Goal: Check status: Check status

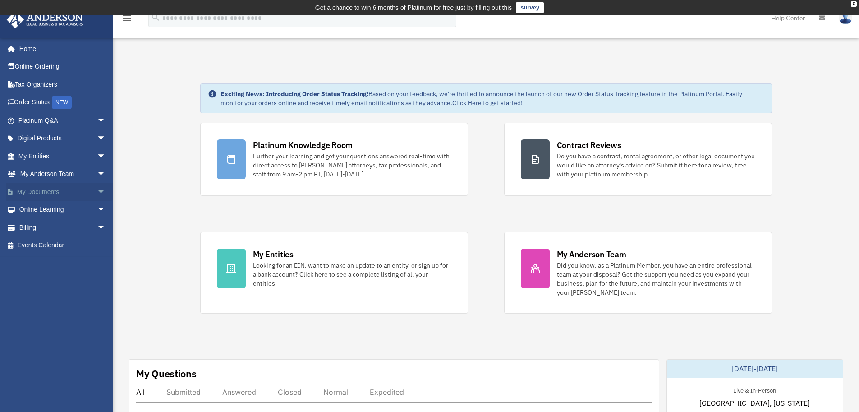
click at [97, 189] on span "arrow_drop_down" at bounding box center [106, 192] width 18 height 18
click at [97, 189] on span "arrow_drop_up" at bounding box center [106, 192] width 18 height 18
click at [97, 225] on span "arrow_drop_down" at bounding box center [106, 227] width 18 height 18
click at [44, 243] on link "$ Open Invoices" at bounding box center [66, 245] width 107 height 18
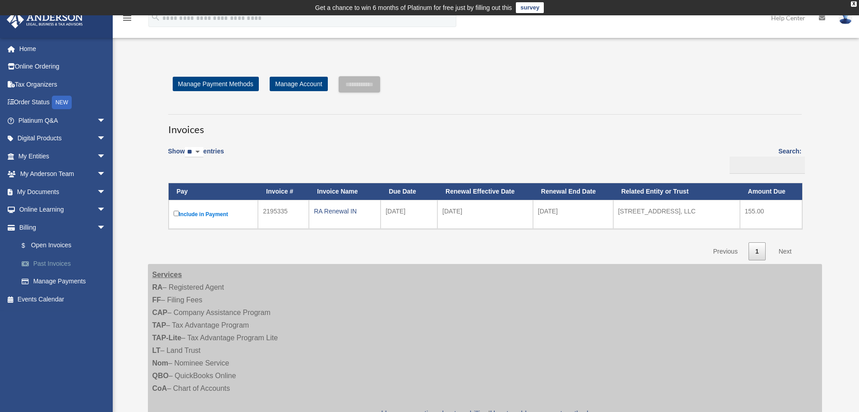
click at [48, 261] on link "Past Invoices" at bounding box center [66, 263] width 107 height 18
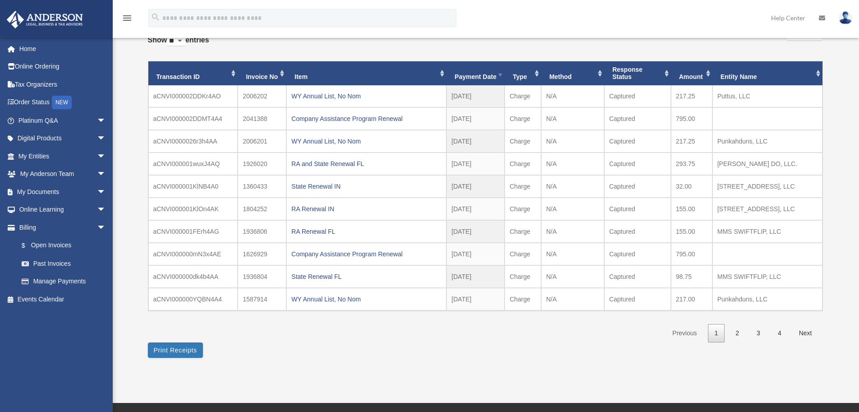
scroll to position [67, 0]
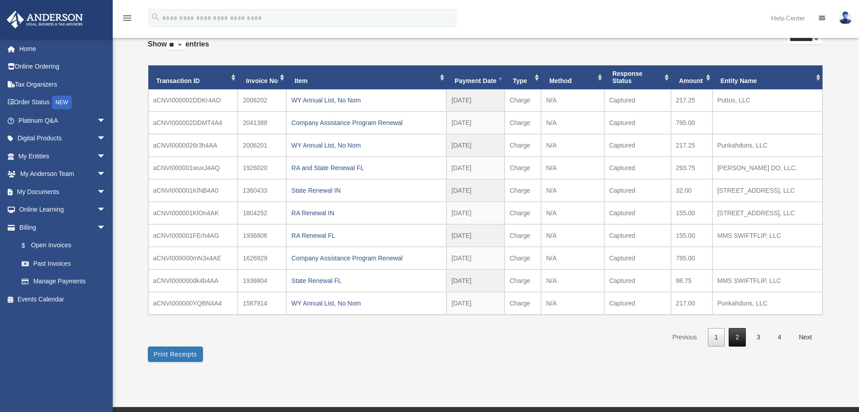
click at [736, 336] on link "2" at bounding box center [737, 337] width 17 height 18
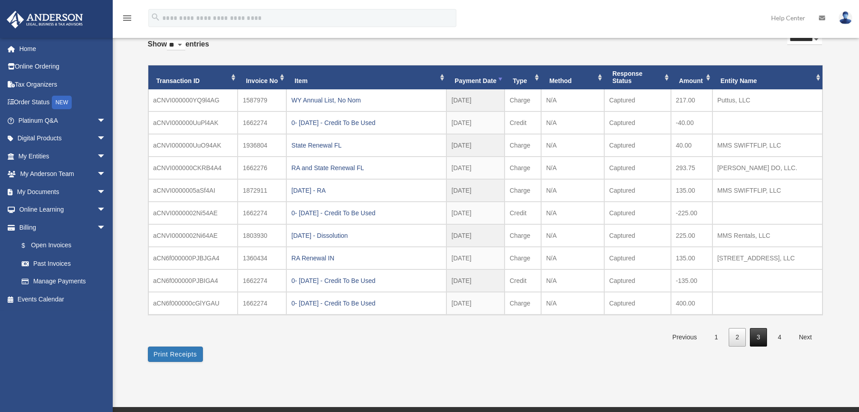
click at [761, 339] on link "3" at bounding box center [758, 337] width 17 height 18
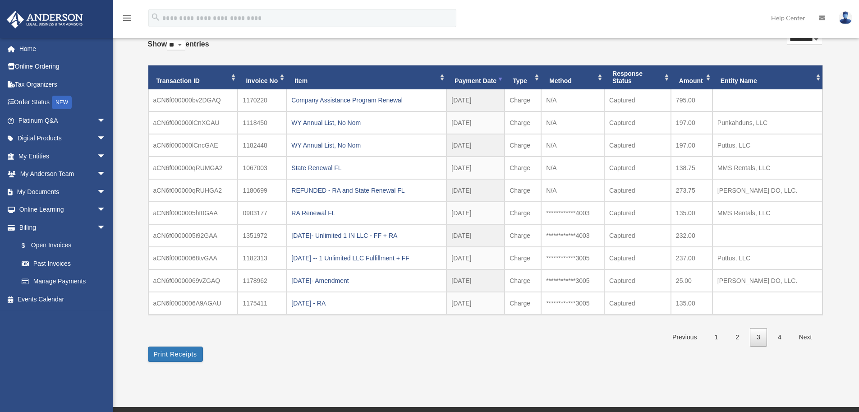
click at [778, 338] on link "4" at bounding box center [779, 337] width 17 height 18
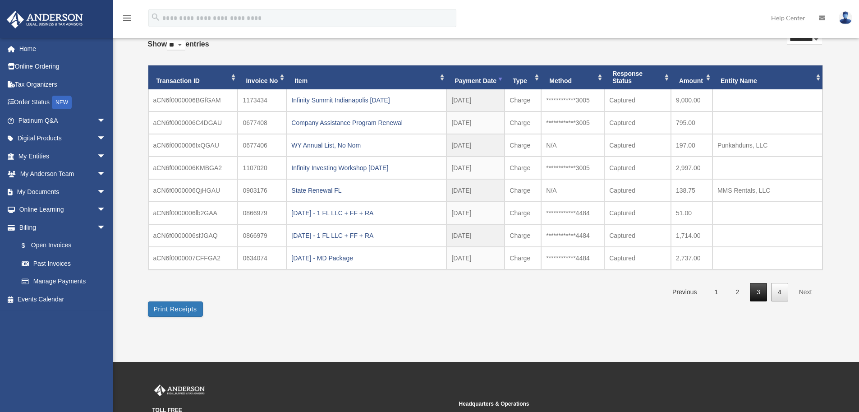
click at [763, 292] on link "3" at bounding box center [758, 292] width 17 height 18
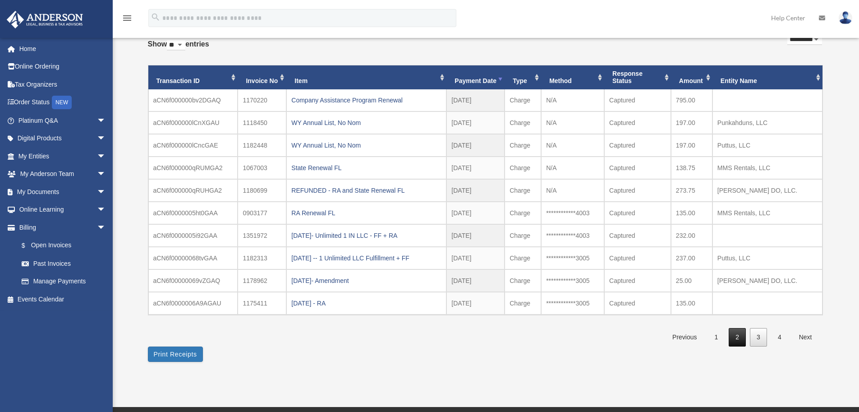
click at [740, 334] on link "2" at bounding box center [737, 337] width 17 height 18
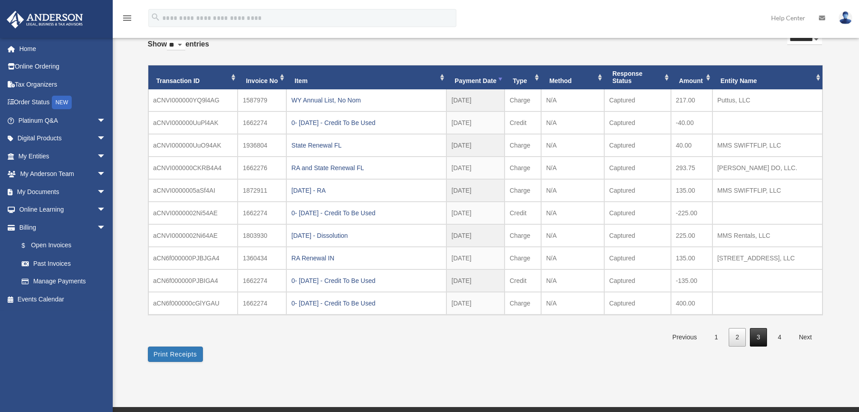
click at [754, 334] on link "3" at bounding box center [758, 337] width 17 height 18
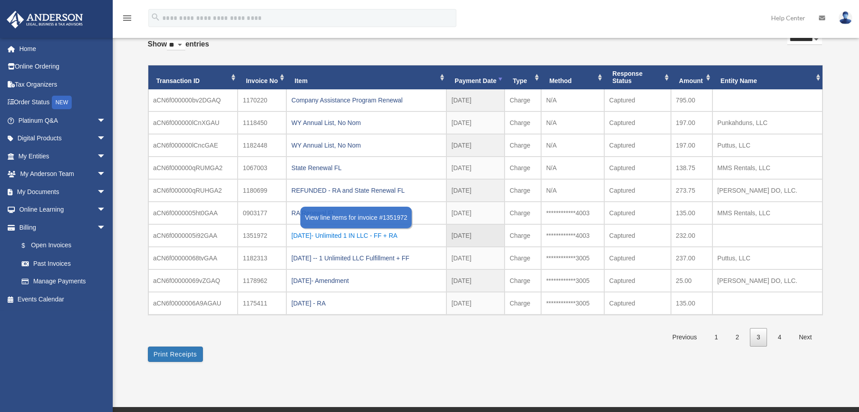
click at [316, 237] on div "2022.11.07- Unlimited 1 IN LLC - FF + RA" at bounding box center [366, 235] width 150 height 13
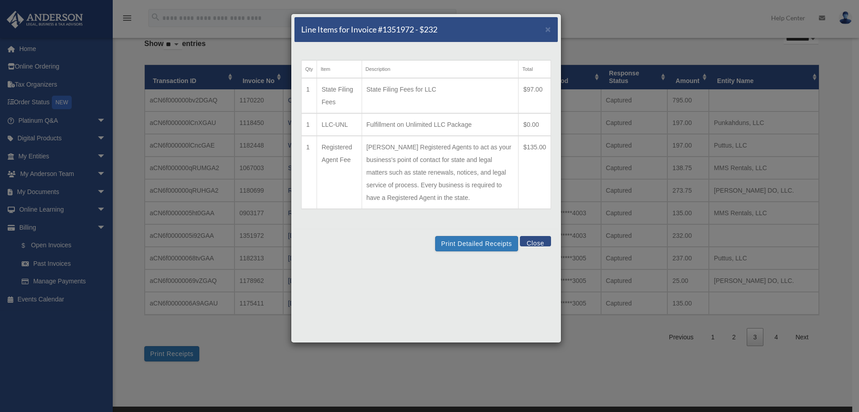
click at [543, 246] on button "Close" at bounding box center [535, 241] width 31 height 10
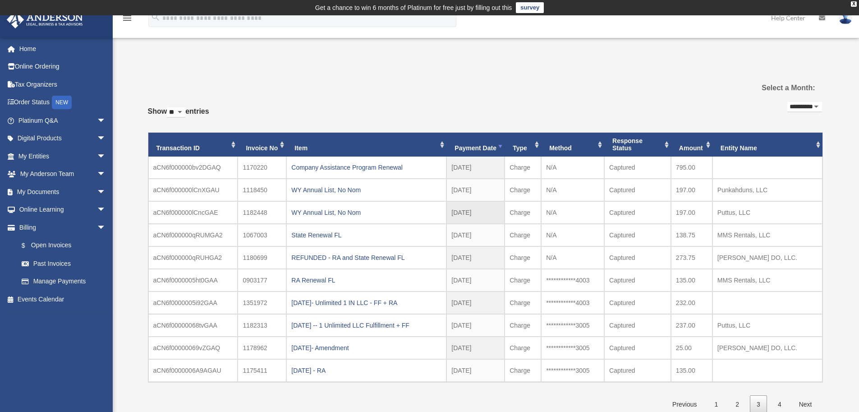
scroll to position [0, 0]
click at [853, 18] on link at bounding box center [845, 18] width 27 height 40
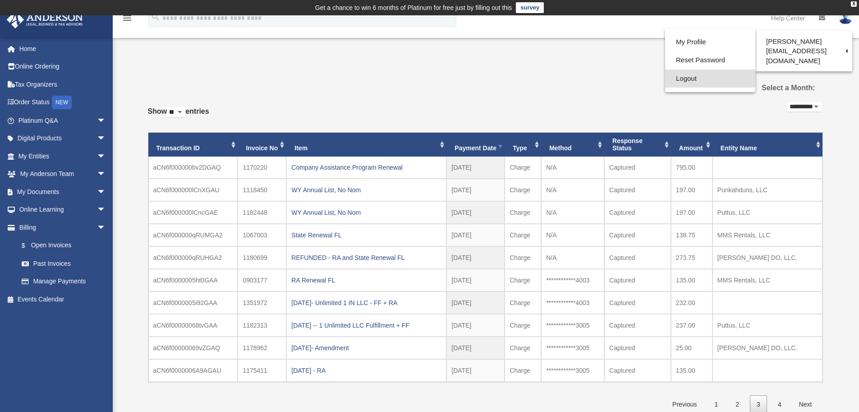
click at [675, 78] on link "Logout" at bounding box center [710, 78] width 90 height 18
